Goal: Obtain resource: Obtain resource

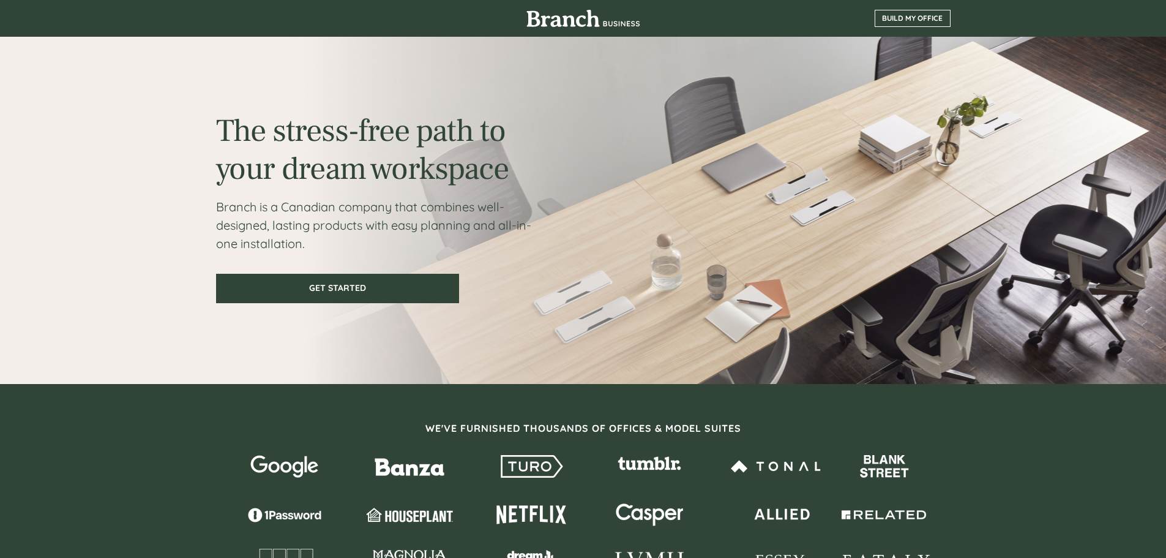
click at [905, 18] on span "BUILD MY OFFICE" at bounding box center [912, 18] width 75 height 9
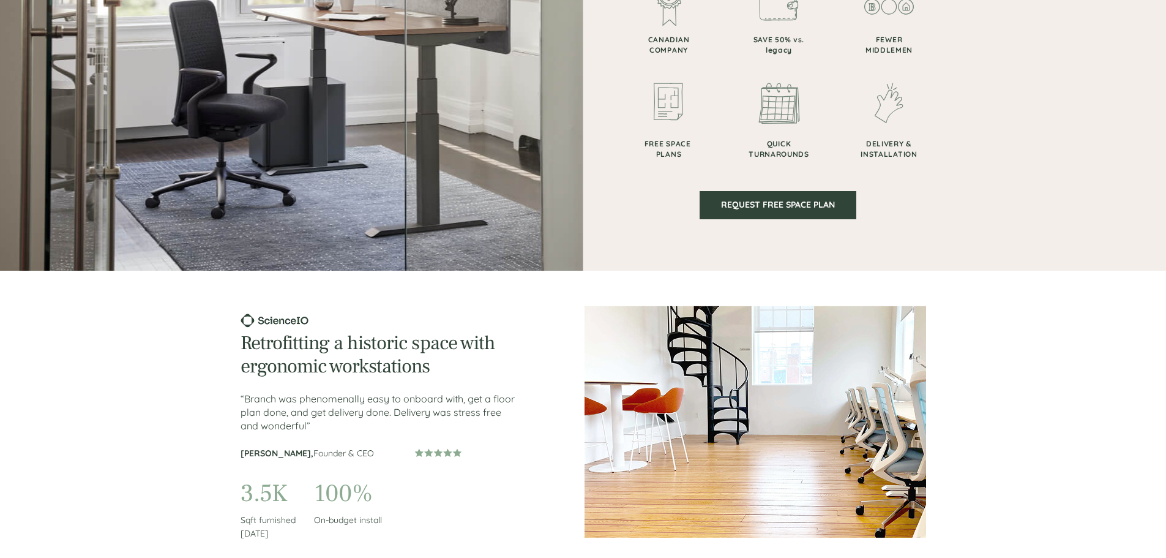
scroll to position [748, 0]
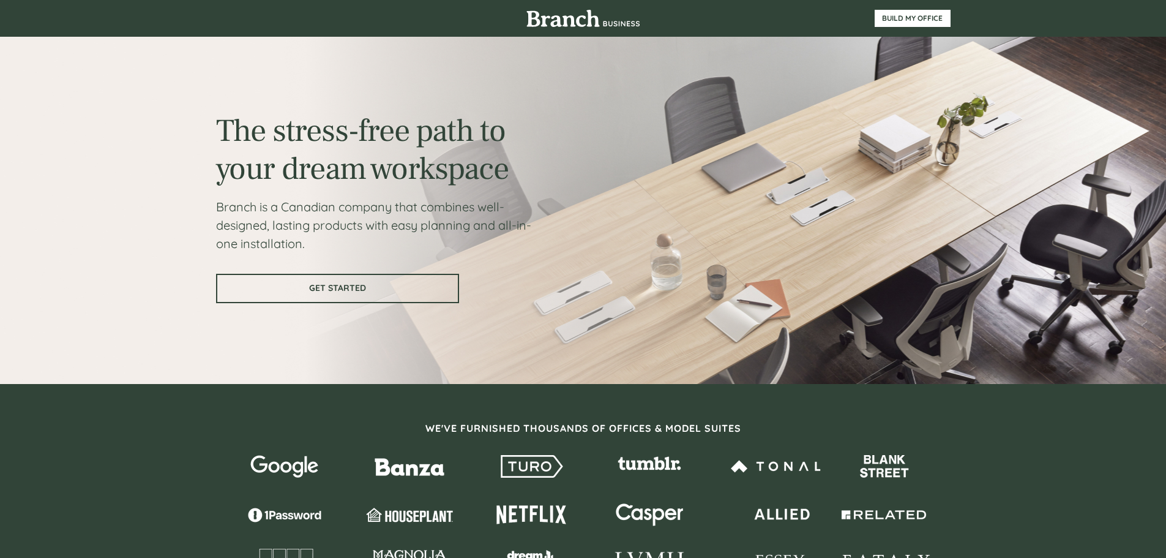
click at [348, 286] on span "GET STARTED" at bounding box center [337, 288] width 241 height 10
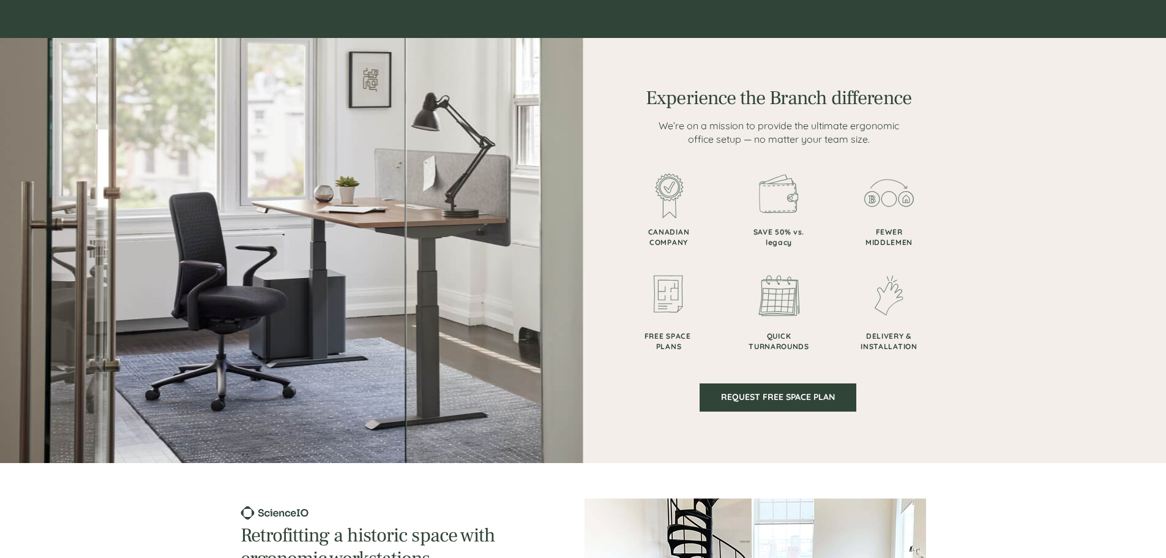
scroll to position [687, 0]
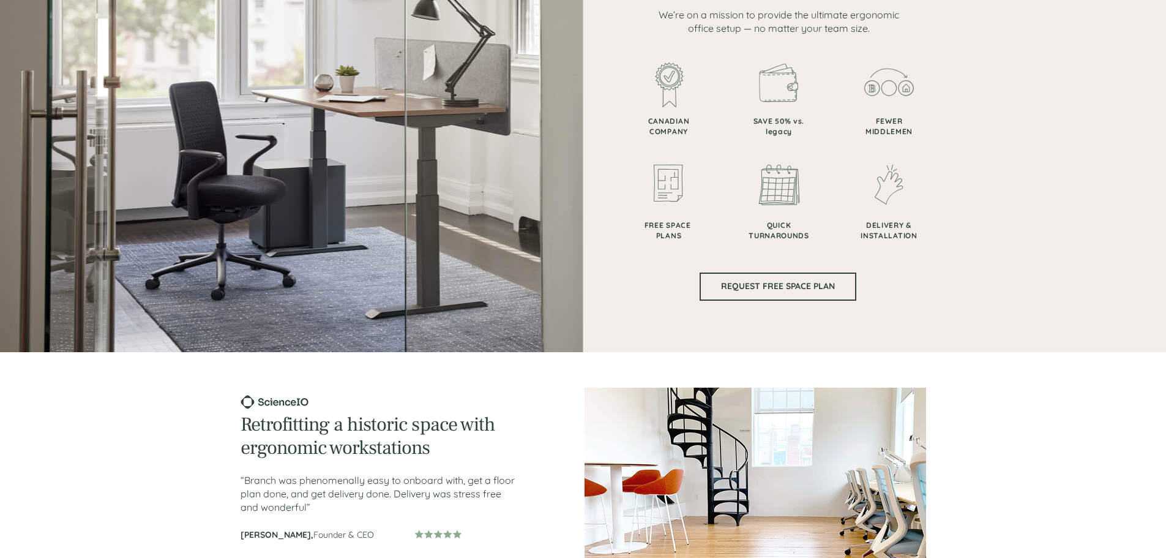
click at [761, 292] on link "REQUEST FREE SPACE PLAN" at bounding box center [778, 286] width 157 height 28
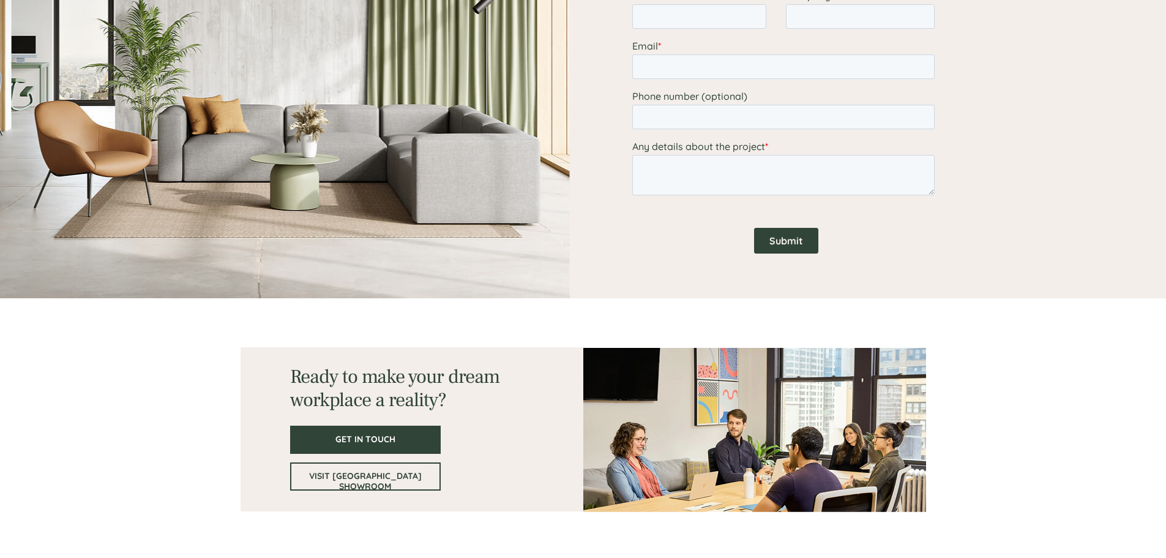
scroll to position [1666, 0]
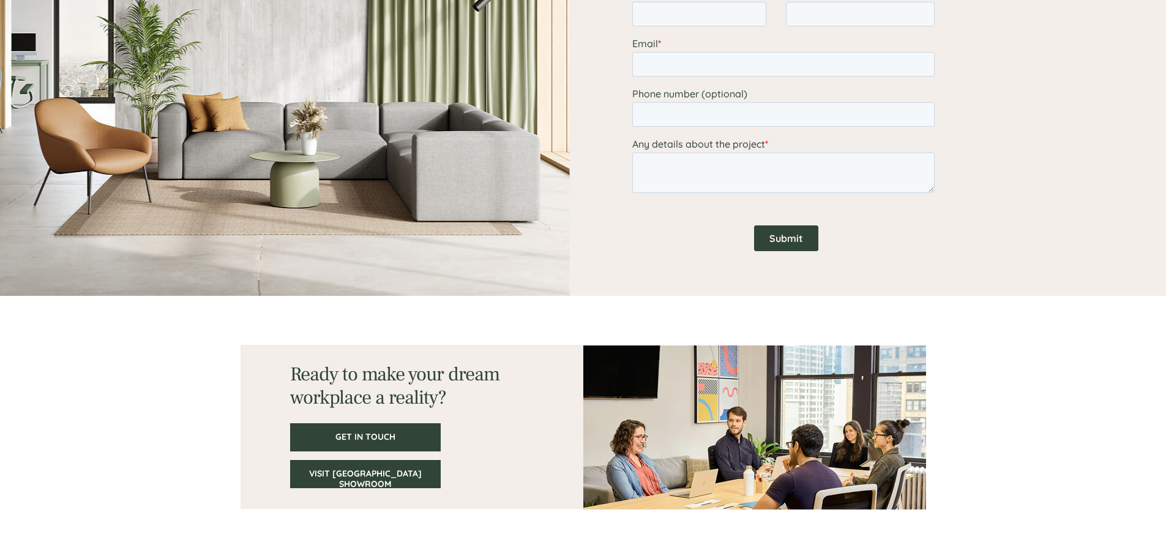
click at [368, 476] on span "VISIT [GEOGRAPHIC_DATA] SHOWROOM" at bounding box center [365, 478] width 148 height 21
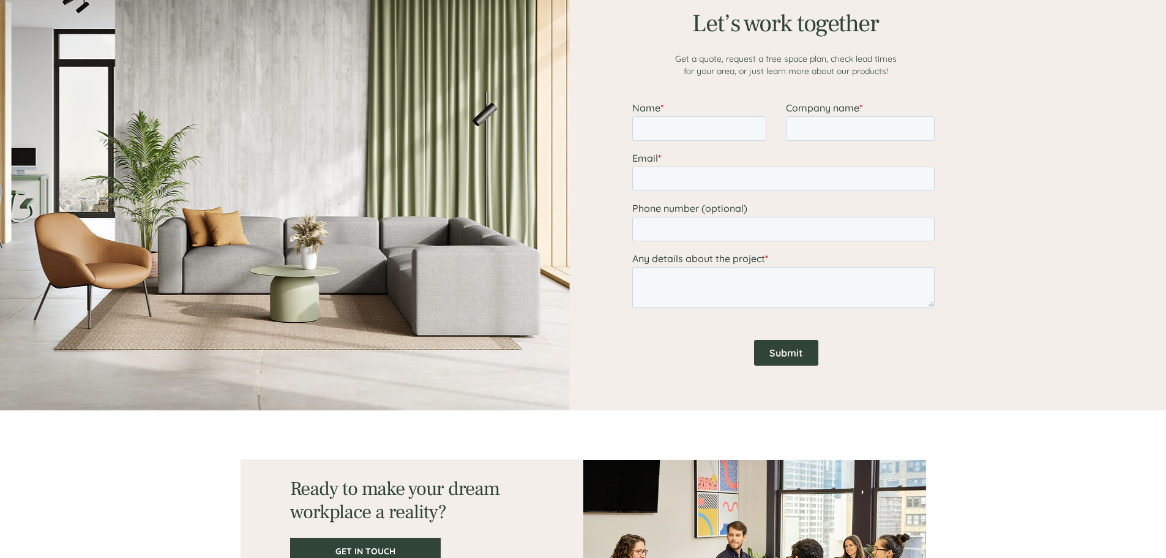
scroll to position [1529, 0]
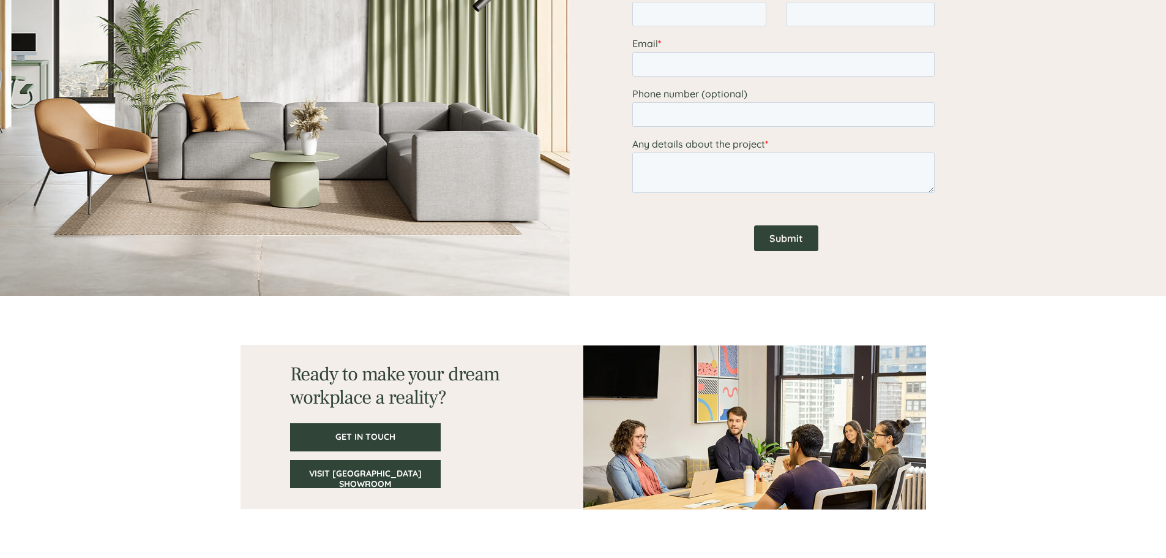
click at [349, 470] on span "VISIT [GEOGRAPHIC_DATA] SHOWROOM" at bounding box center [365, 478] width 148 height 21
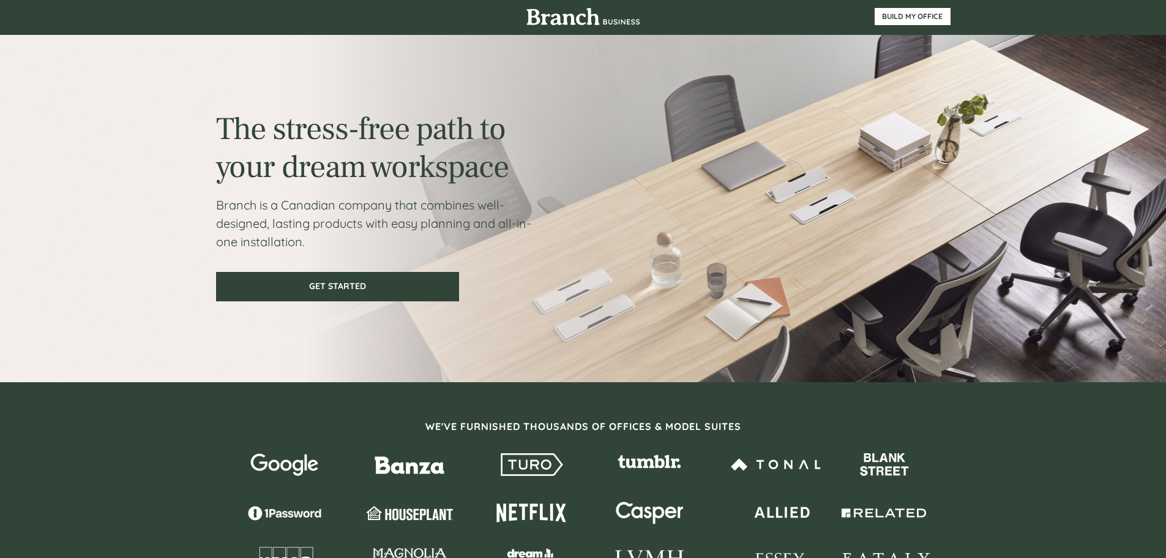
scroll to position [0, 0]
